Goal: Navigation & Orientation: Find specific page/section

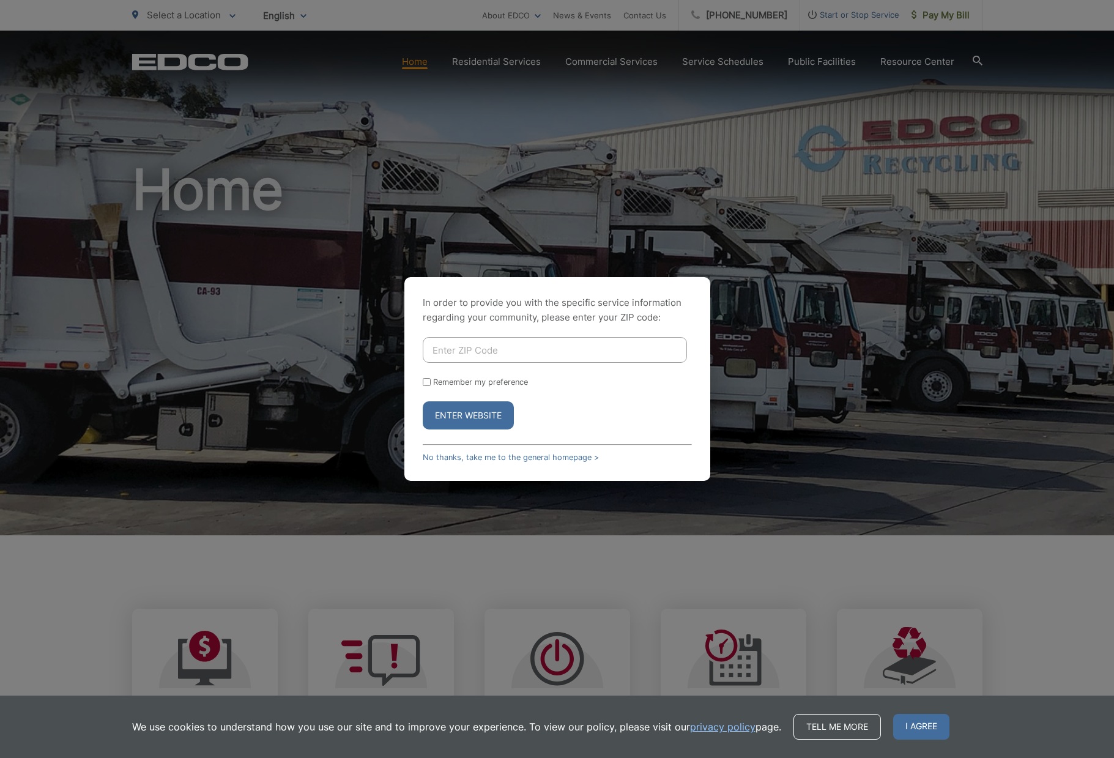
click at [441, 346] on input "Enter ZIP Code" at bounding box center [555, 350] width 264 height 26
type input "92014"
click at [426, 381] on input "Remember my preference" at bounding box center [427, 382] width 8 height 8
checkbox input "true"
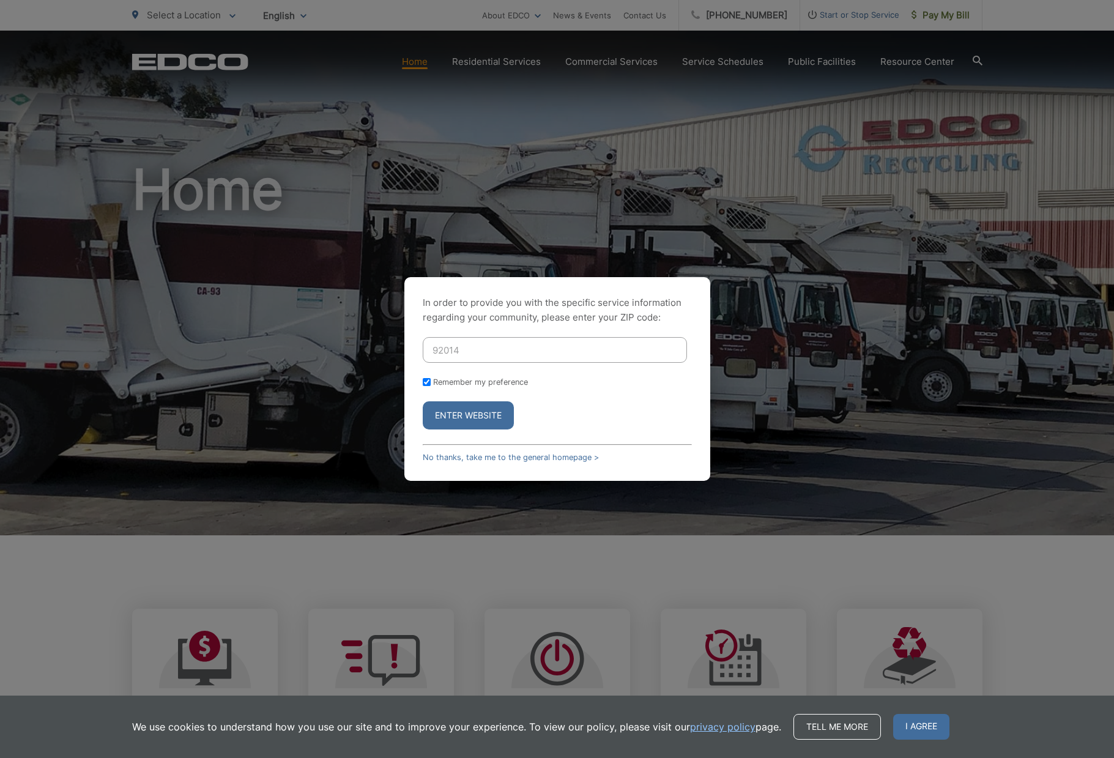
click at [453, 412] on button "Enter Website" at bounding box center [468, 415] width 91 height 28
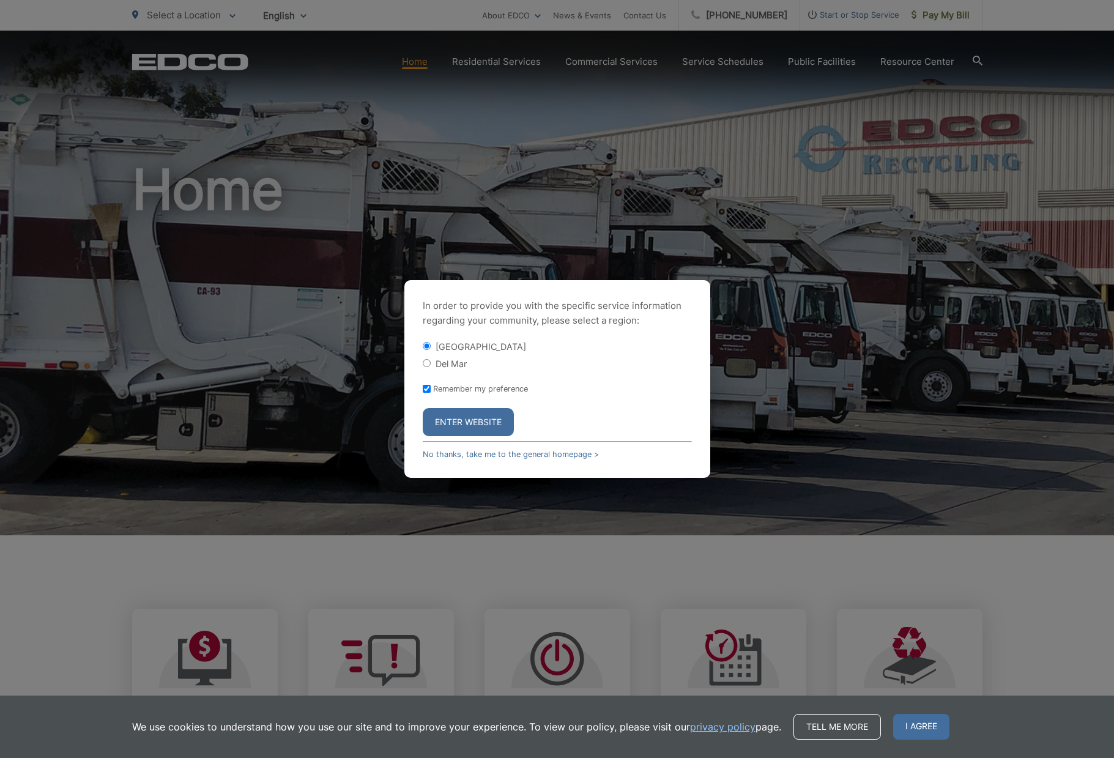
click at [425, 361] on input "Del Mar" at bounding box center [427, 363] width 8 height 8
radio input "true"
click at [450, 415] on button "Enter Website" at bounding box center [468, 422] width 91 height 28
